Goal: Navigation & Orientation: Find specific page/section

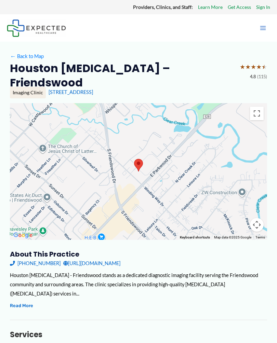
click at [134, 170] on div at bounding box center [138, 171] width 257 height 137
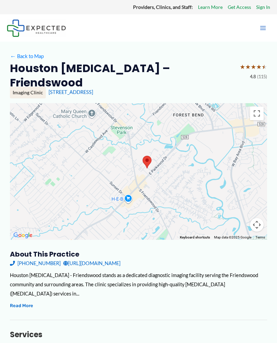
click at [167, 140] on div at bounding box center [138, 171] width 257 height 137
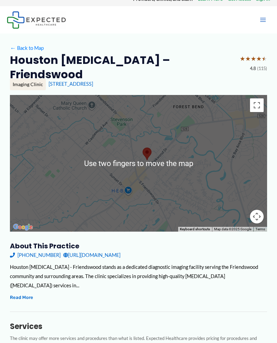
scroll to position [9, 0]
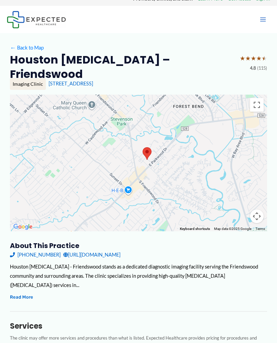
click at [162, 145] on div at bounding box center [138, 163] width 257 height 137
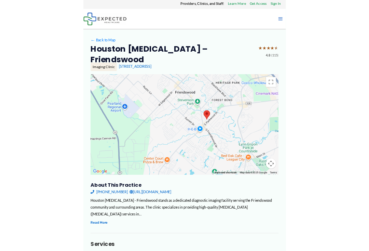
scroll to position [137, 0]
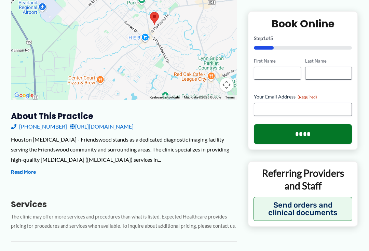
click at [232, 81] on button "Map camera controls" at bounding box center [227, 85] width 14 height 14
click at [193, 48] on button "Move up" at bounding box center [193, 51] width 14 height 14
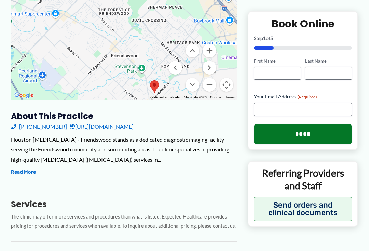
click at [196, 82] on button "Move down" at bounding box center [193, 85] width 14 height 14
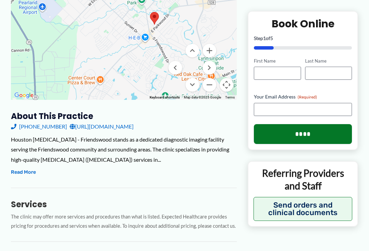
click at [211, 44] on button "Zoom in" at bounding box center [210, 51] width 14 height 14
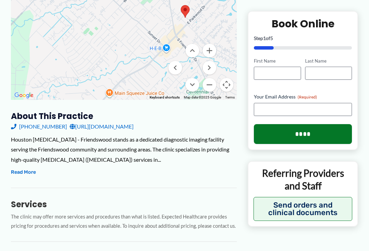
click at [212, 84] on button "Zoom out" at bounding box center [210, 85] width 14 height 14
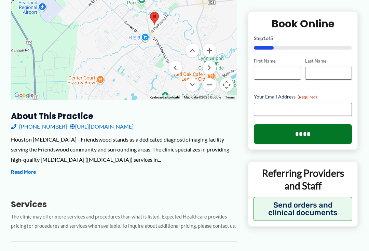
click at [211, 83] on button "Zoom out" at bounding box center [210, 85] width 14 height 14
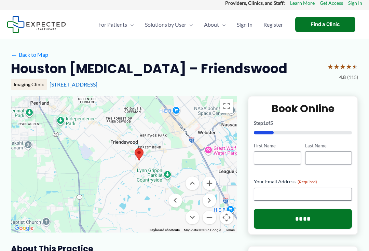
scroll to position [0, 0]
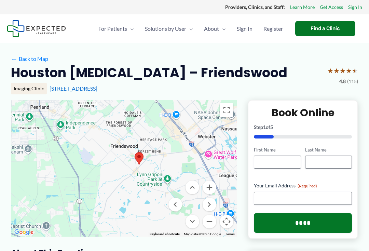
click at [180, 124] on div at bounding box center [124, 168] width 226 height 137
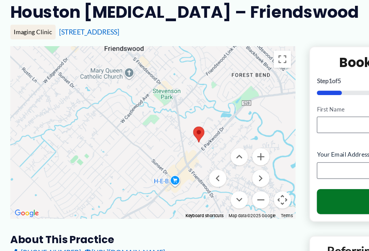
scroll to position [63, 0]
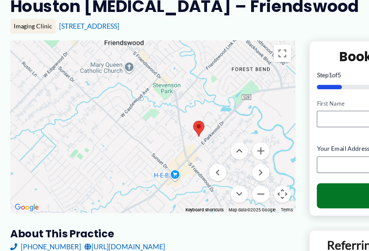
click at [193, 117] on button "Move up" at bounding box center [193, 124] width 14 height 14
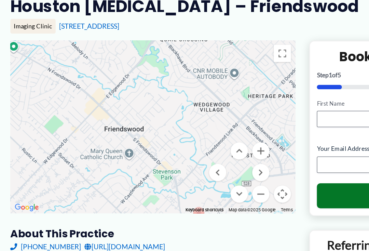
click at [195, 153] on button "Move down" at bounding box center [193, 159] width 14 height 14
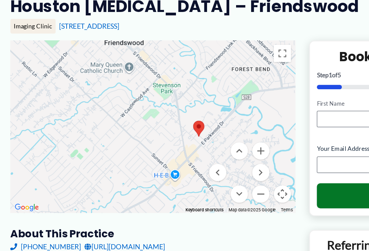
click at [196, 152] on button "Move down" at bounding box center [193, 159] width 14 height 14
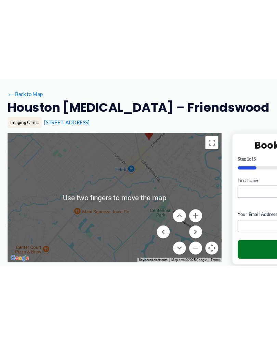
scroll to position [38, 0]
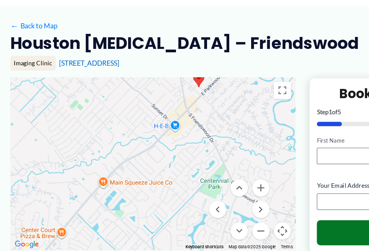
click at [194, 145] on button "Move up" at bounding box center [193, 149] width 14 height 14
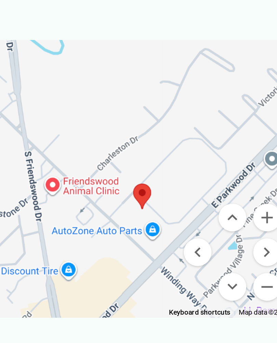
click at [136, 49] on div "Imaging Clinic [STREET_ADDRESS]" at bounding box center [138, 55] width 257 height 12
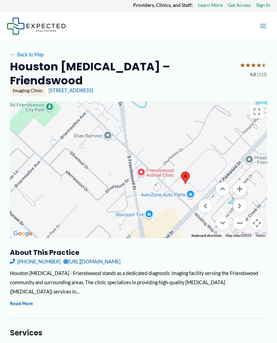
scroll to position [0, 0]
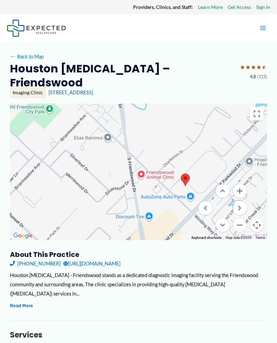
click at [170, 125] on div at bounding box center [138, 172] width 257 height 137
click at [169, 123] on div at bounding box center [138, 172] width 257 height 137
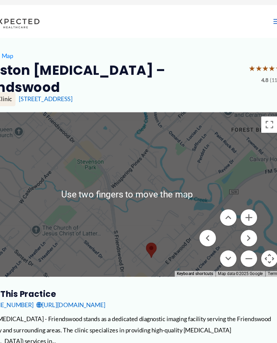
scroll to position [10, 0]
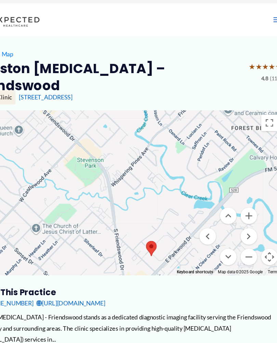
click at [102, 182] on div at bounding box center [138, 161] width 257 height 137
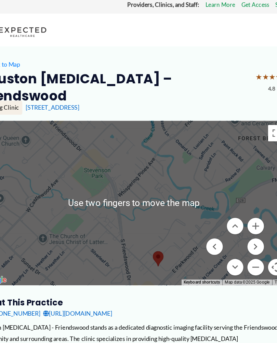
scroll to position [0, 0]
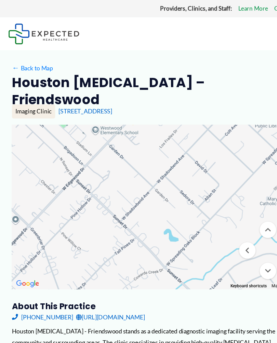
click at [97, 228] on div at bounding box center [138, 172] width 257 height 137
